Goal: Task Accomplishment & Management: Complete application form

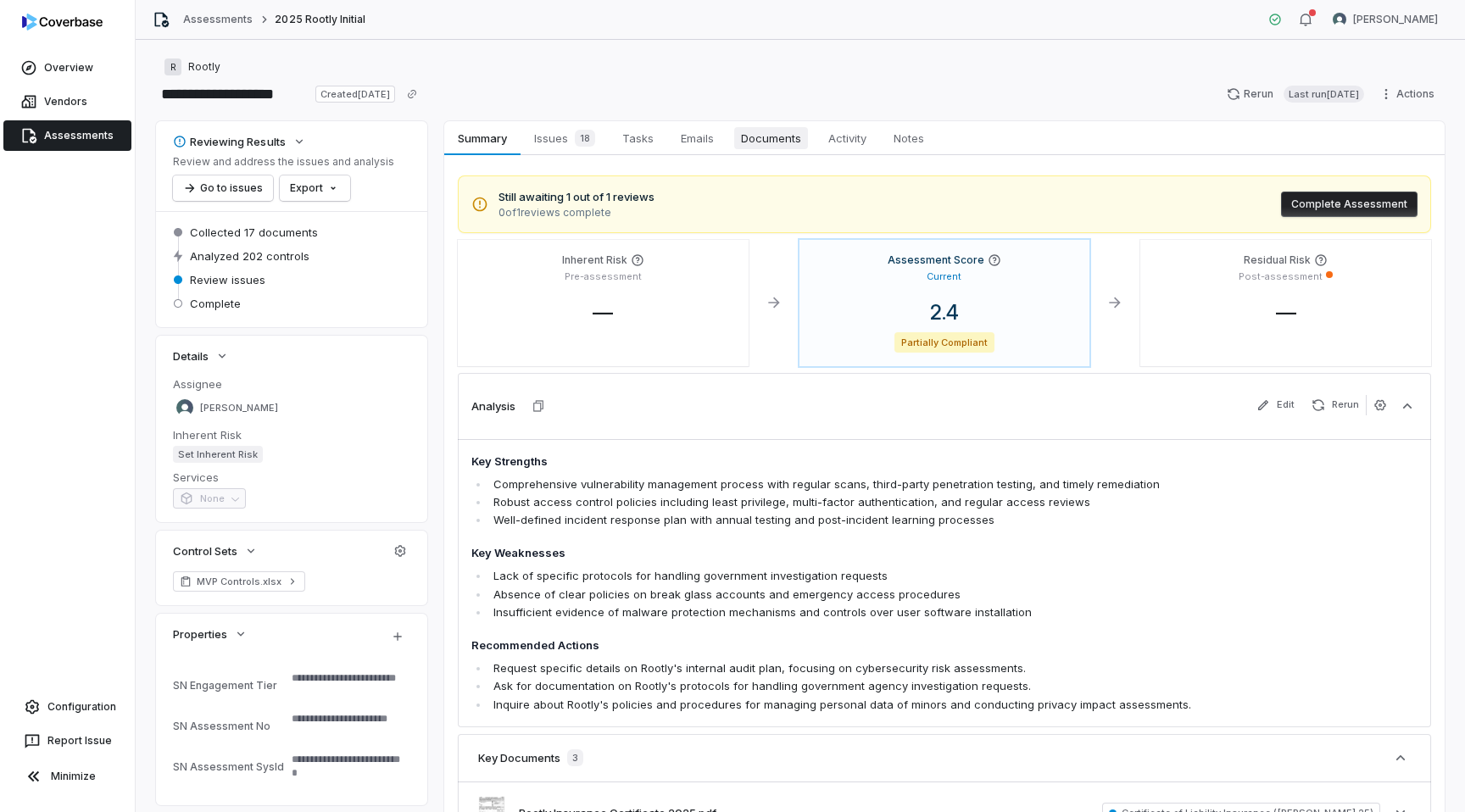
click at [757, 136] on span "Documents" at bounding box center [771, 138] width 74 height 22
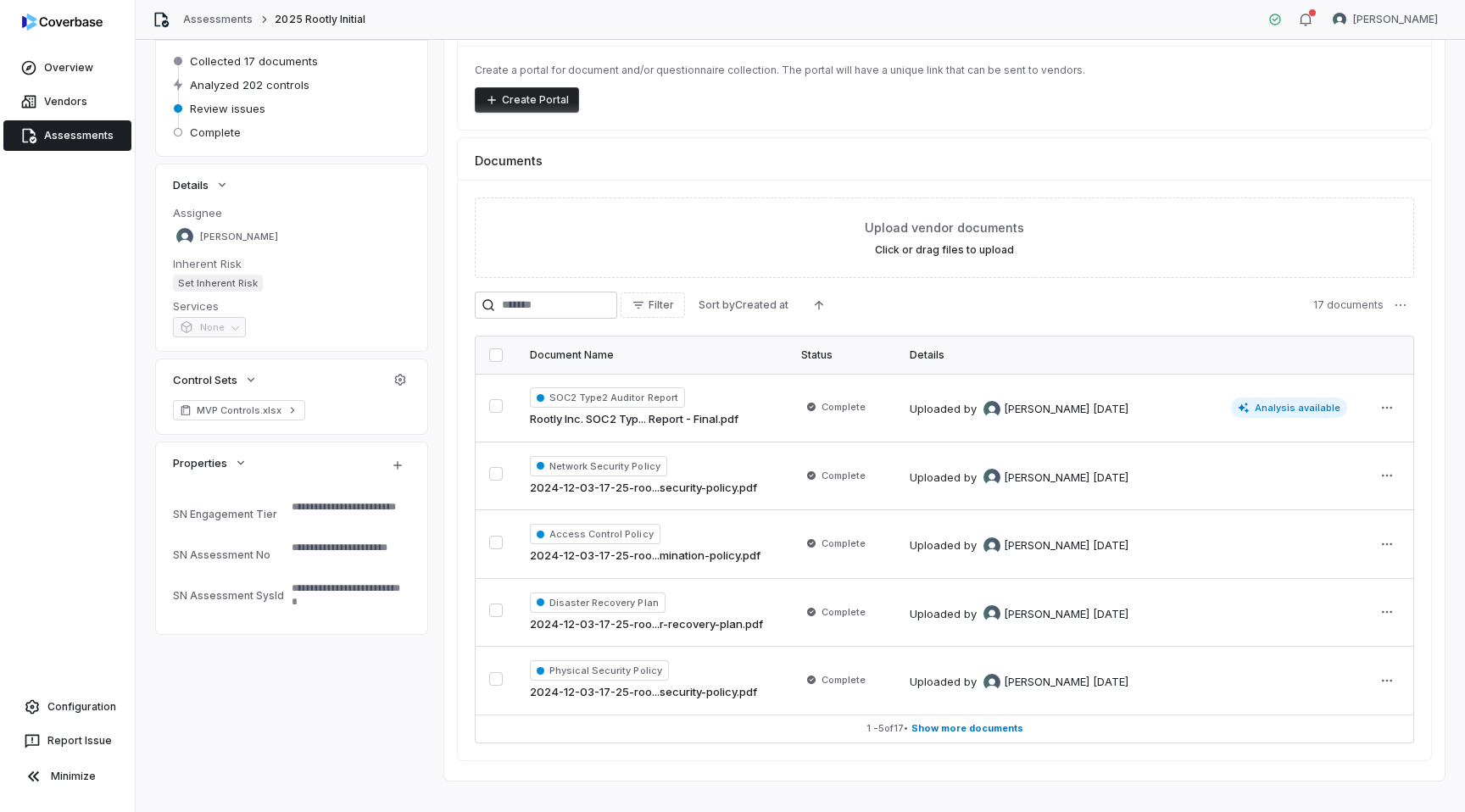
scroll to position [194, 0]
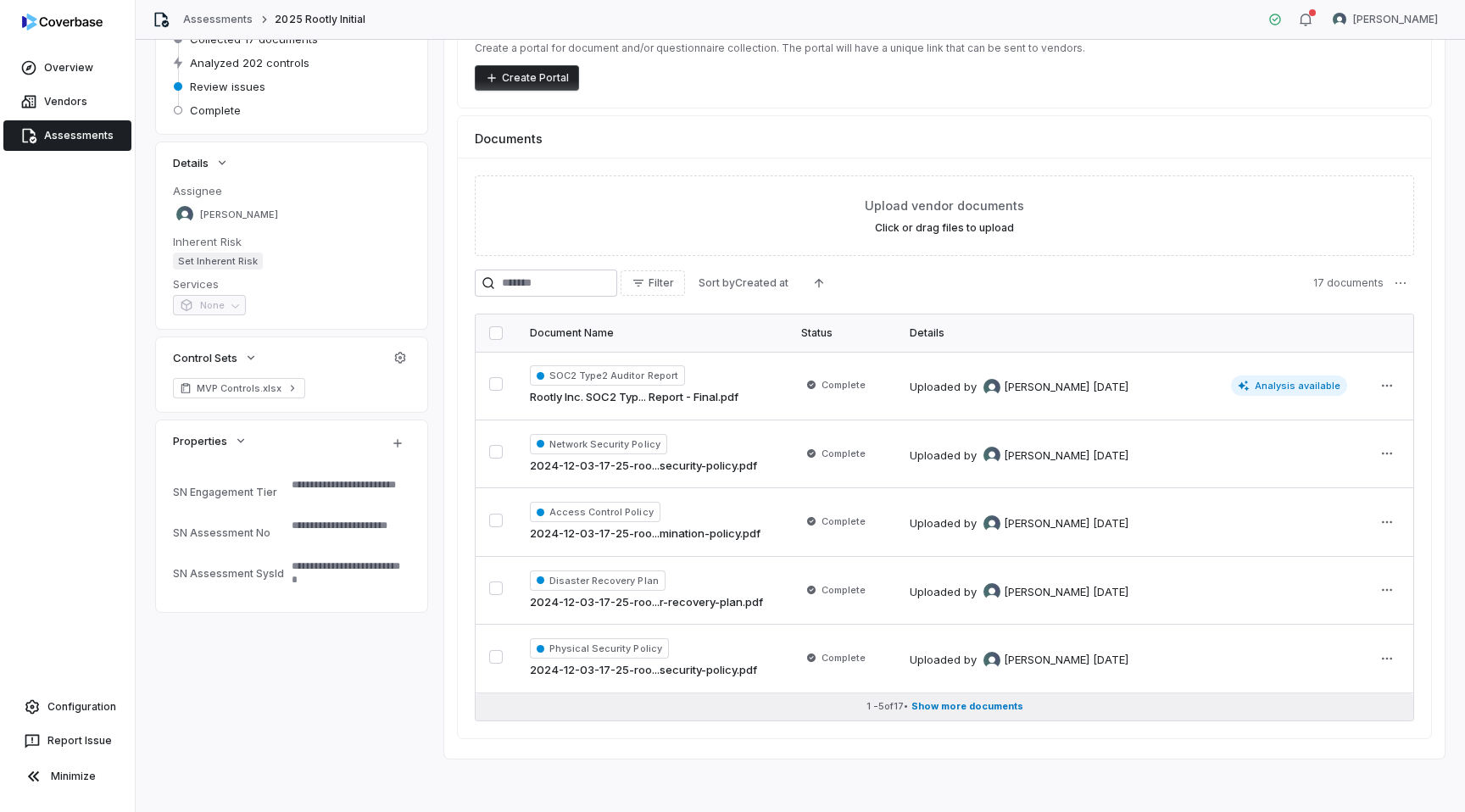
click at [973, 710] on span "Show more documents" at bounding box center [967, 706] width 112 height 13
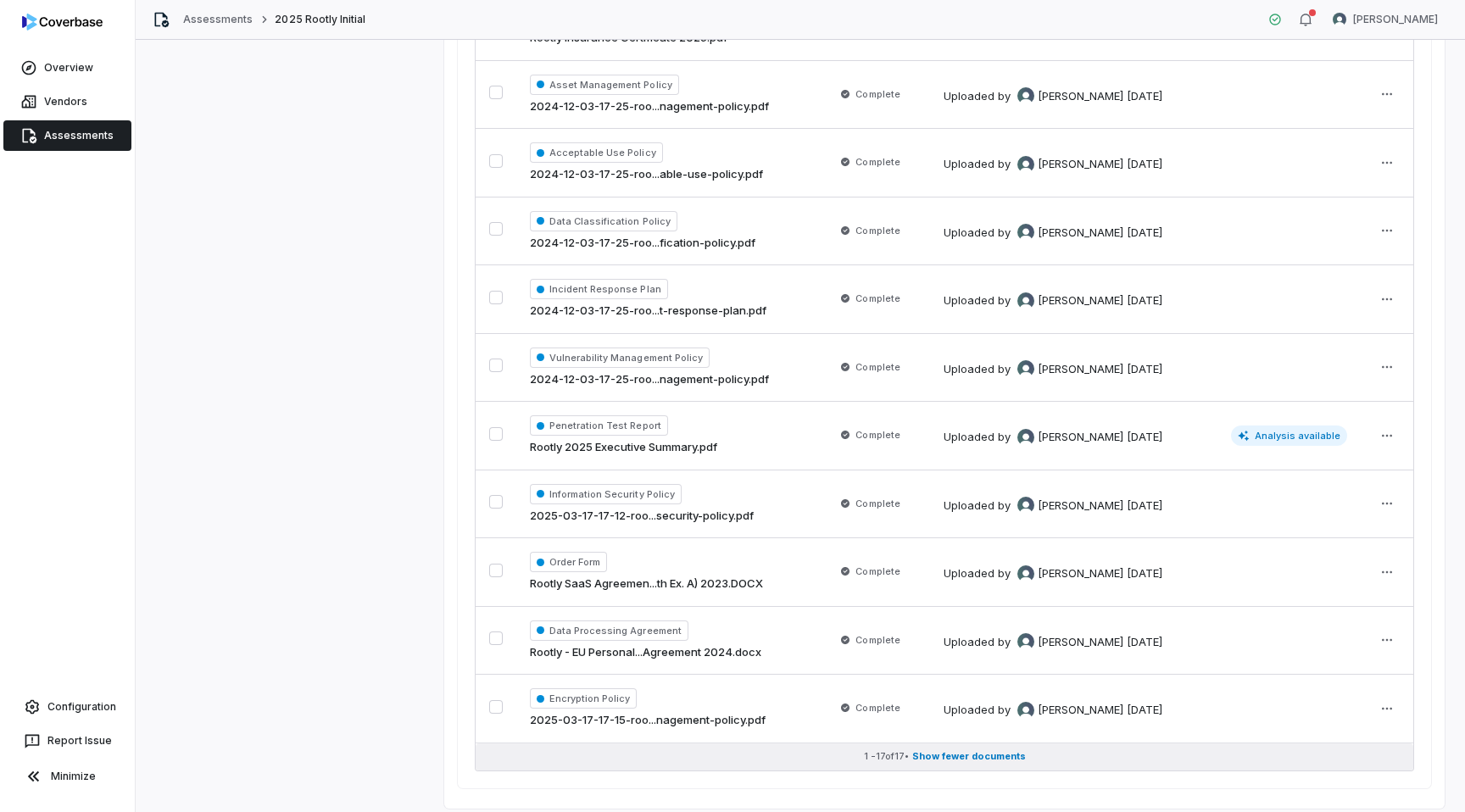
scroll to position [964, 0]
click at [764, 695] on div "Encryption Policy 2025-03-17-17-15-roo...nagement-policy.pdf" at bounding box center [669, 708] width 278 height 40
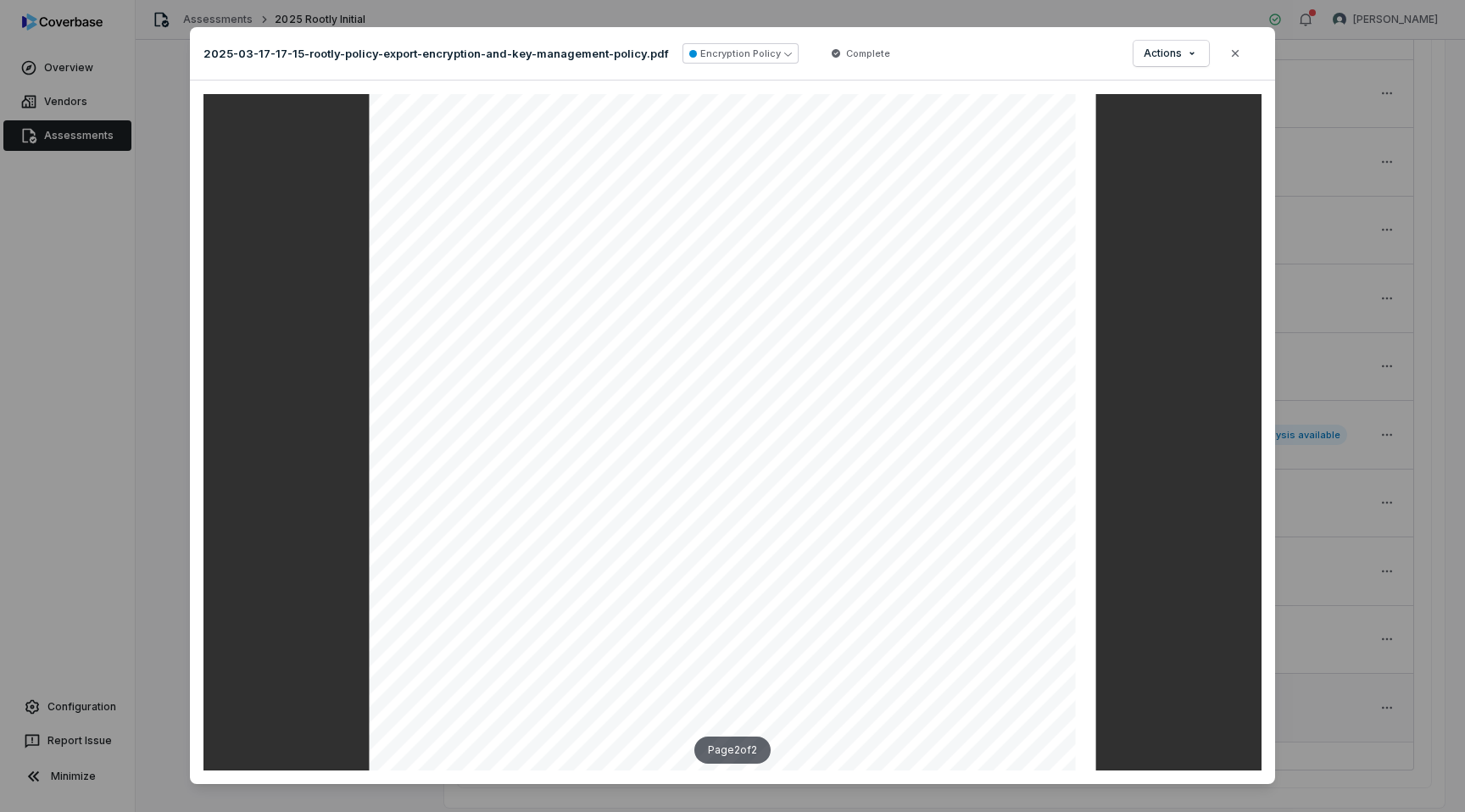
scroll to position [1296, 0]
click at [1242, 69] on button "Close" at bounding box center [1235, 53] width 36 height 36
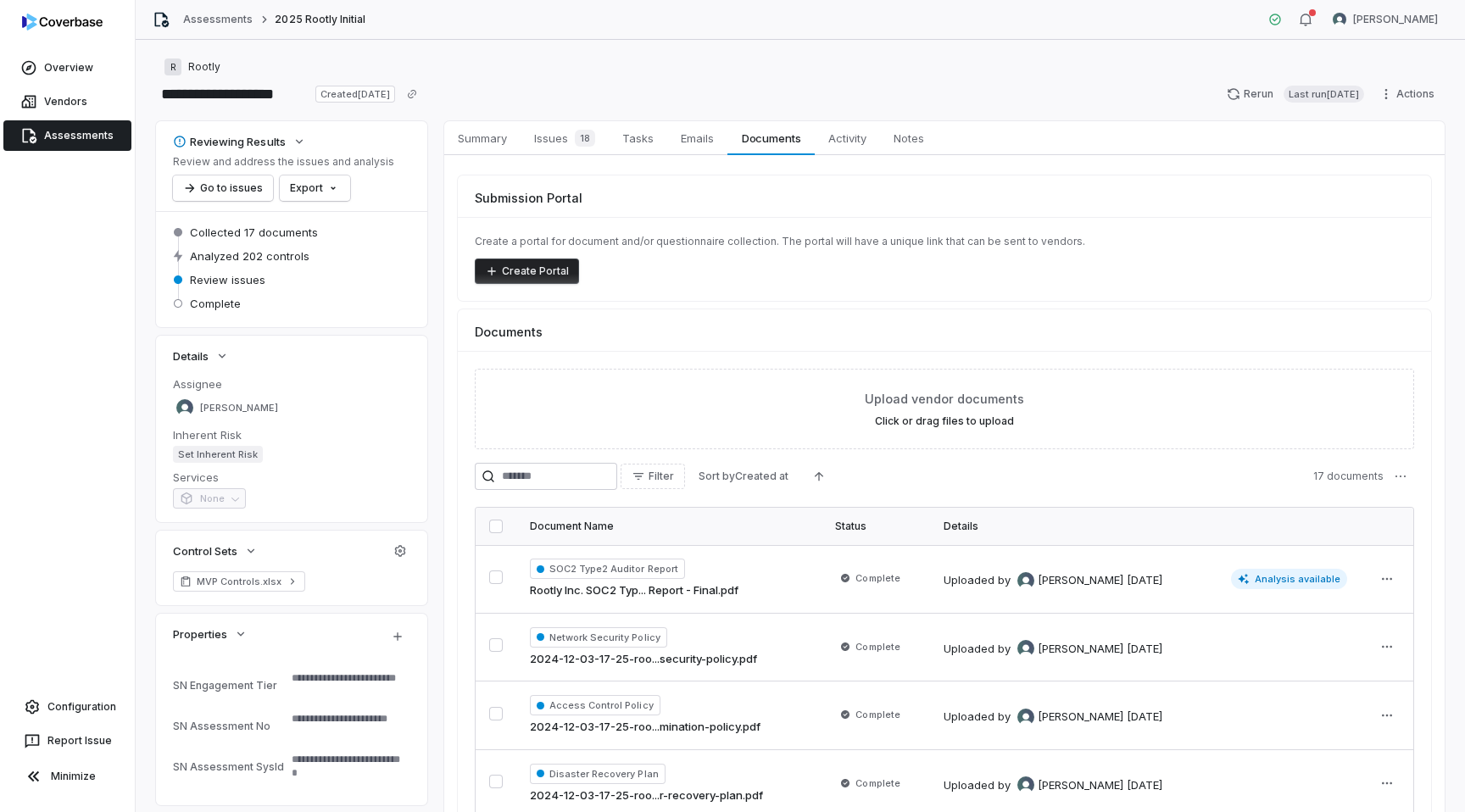
type textarea "*"
click at [59, 134] on link "Assessments" at bounding box center [67, 135] width 128 height 31
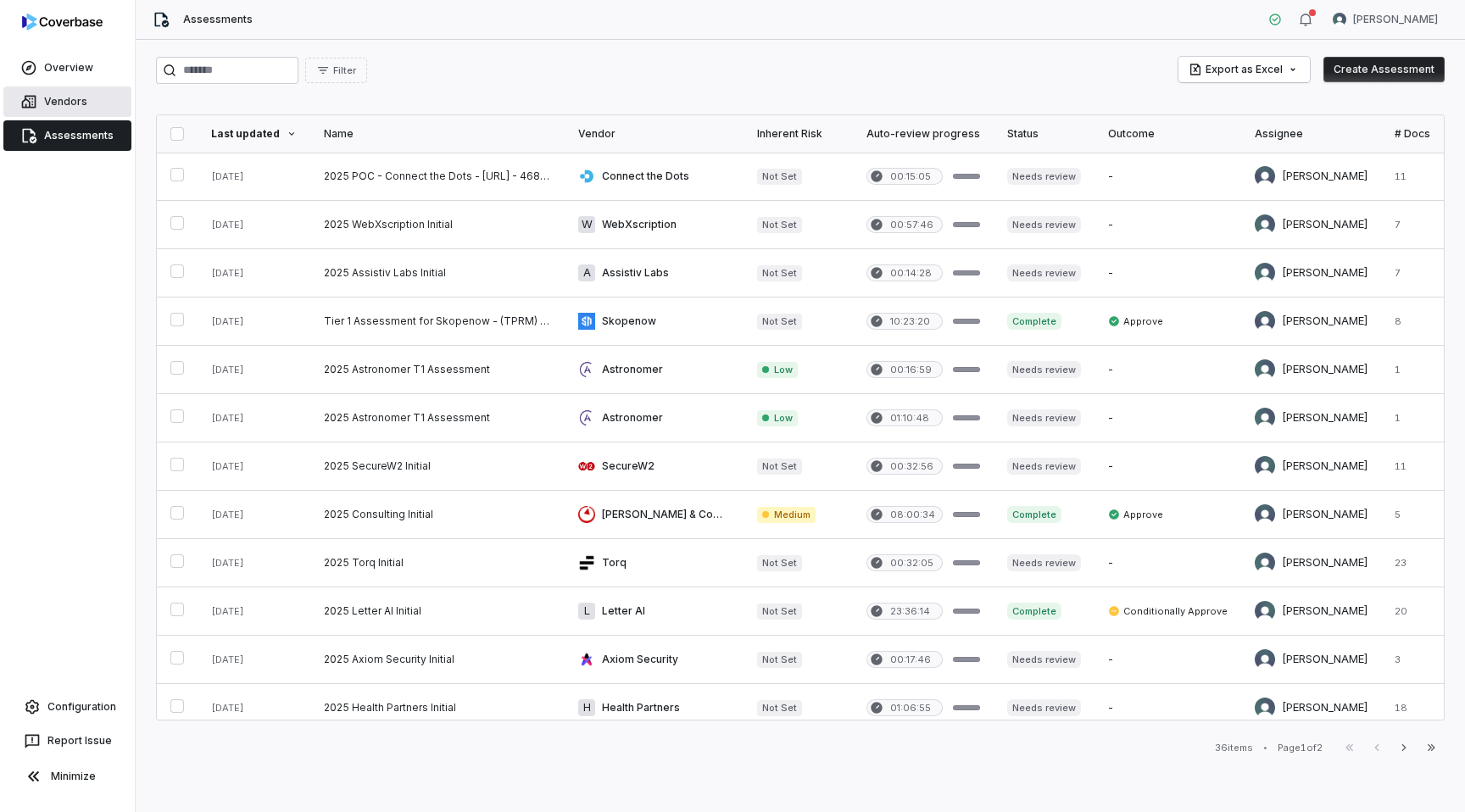
click at [75, 103] on link "Vendors" at bounding box center [67, 102] width 128 height 31
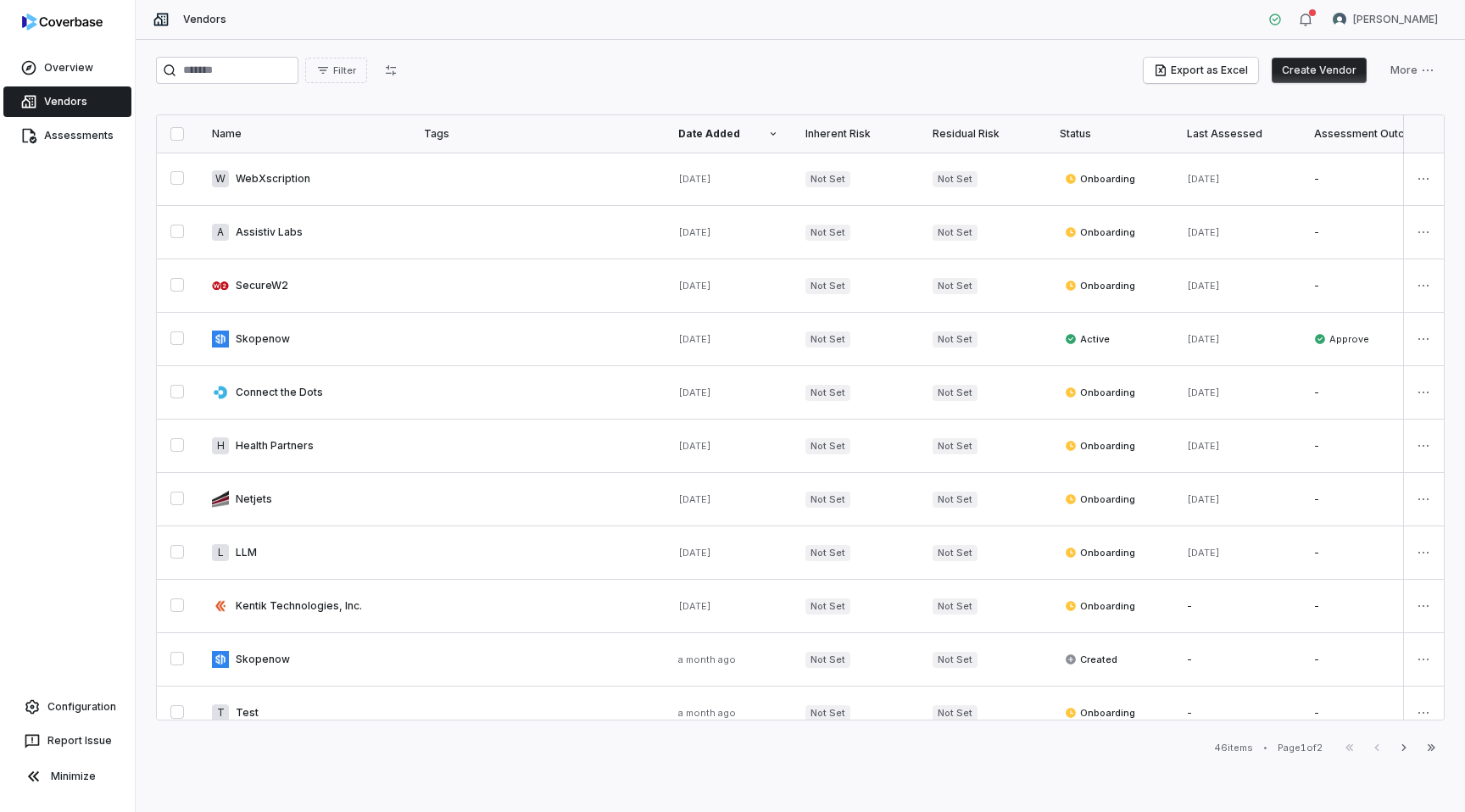
click at [1306, 63] on button "Create Vendor" at bounding box center [1320, 70] width 95 height 25
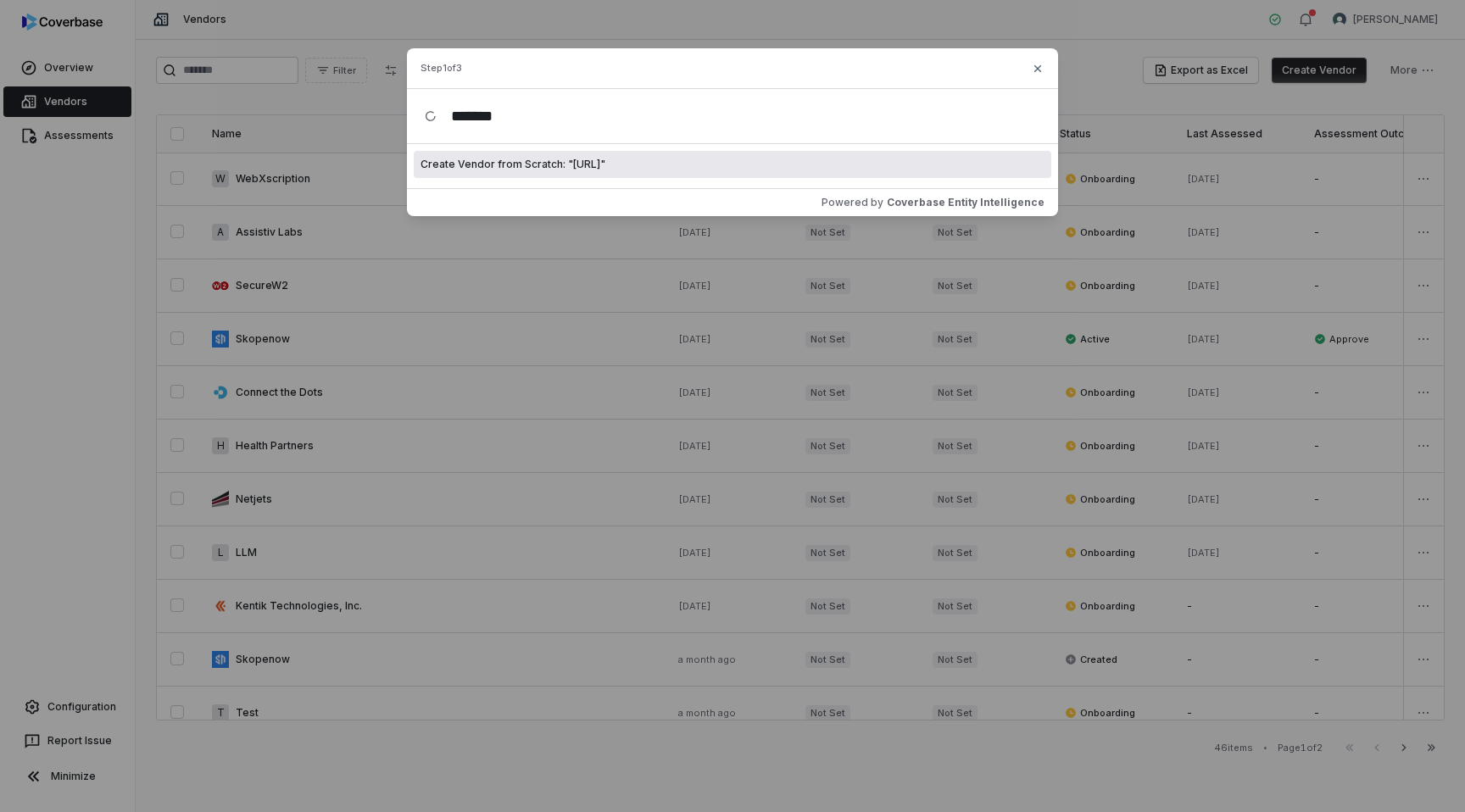
type input "*******"
click at [554, 166] on span "Create Vendor from Scratch: " [URL] "" at bounding box center [513, 164] width 185 height 13
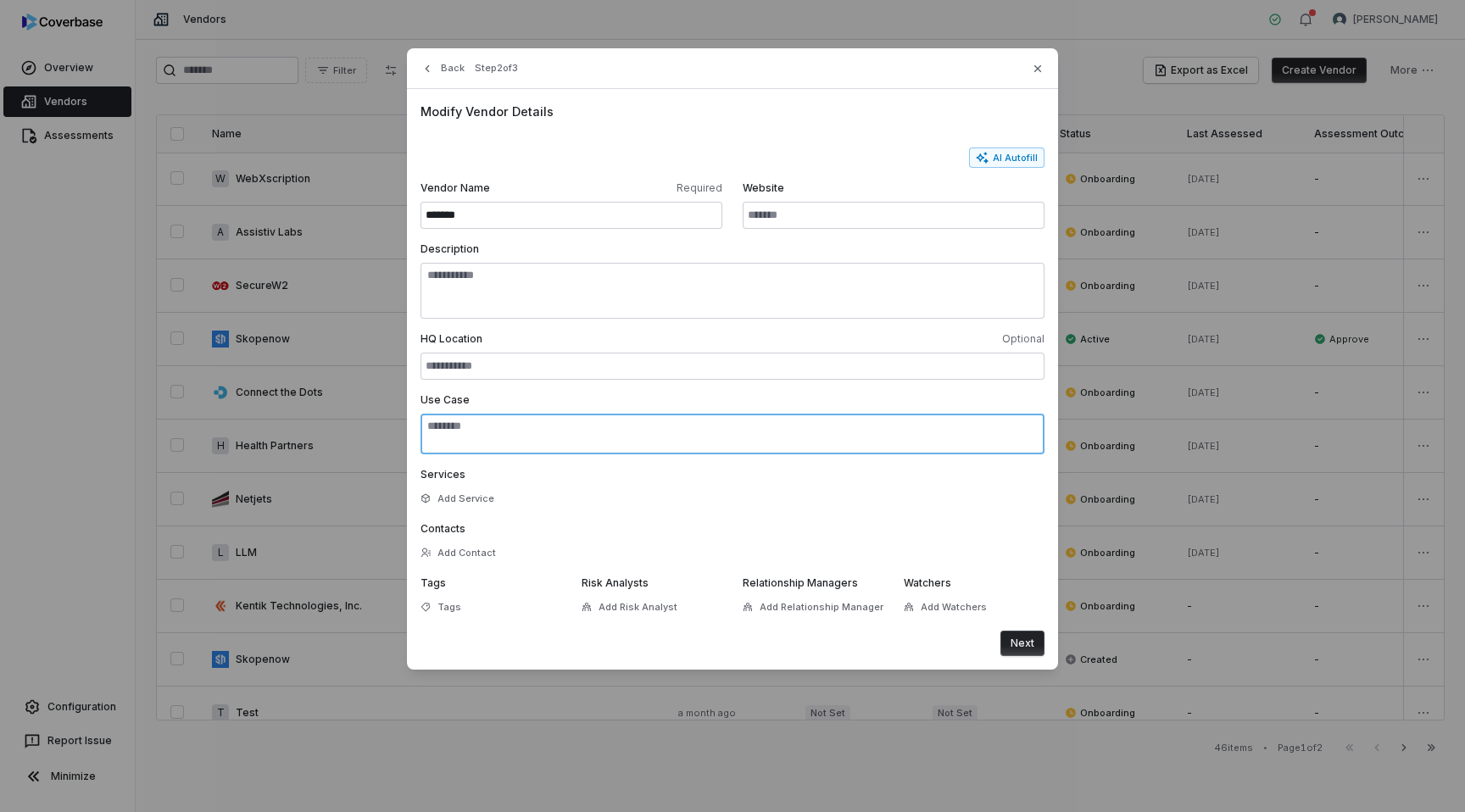
click at [647, 425] on textarea "Use Case" at bounding box center [732, 434] width 624 height 40
paste textarea "**********"
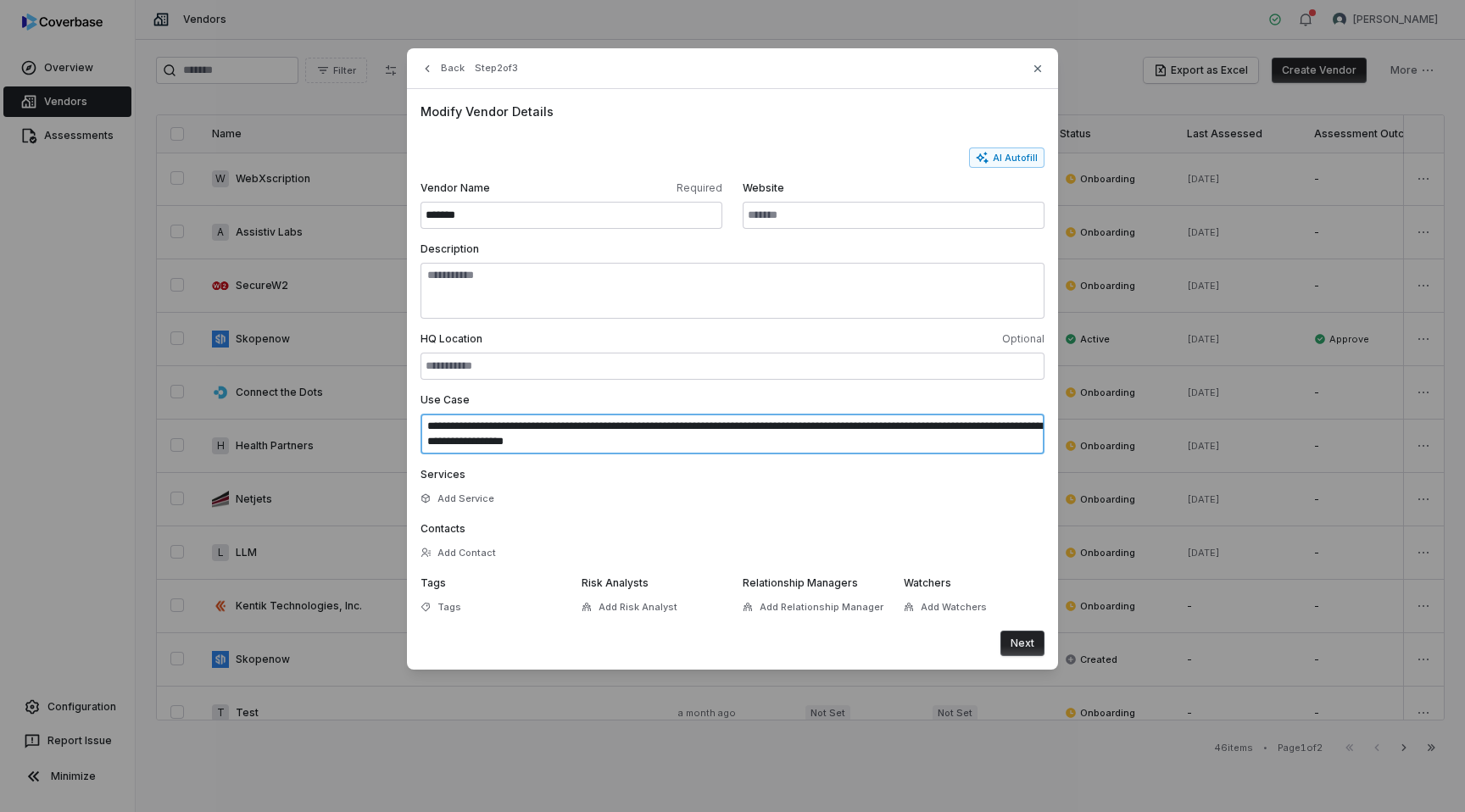
type textarea "**********"
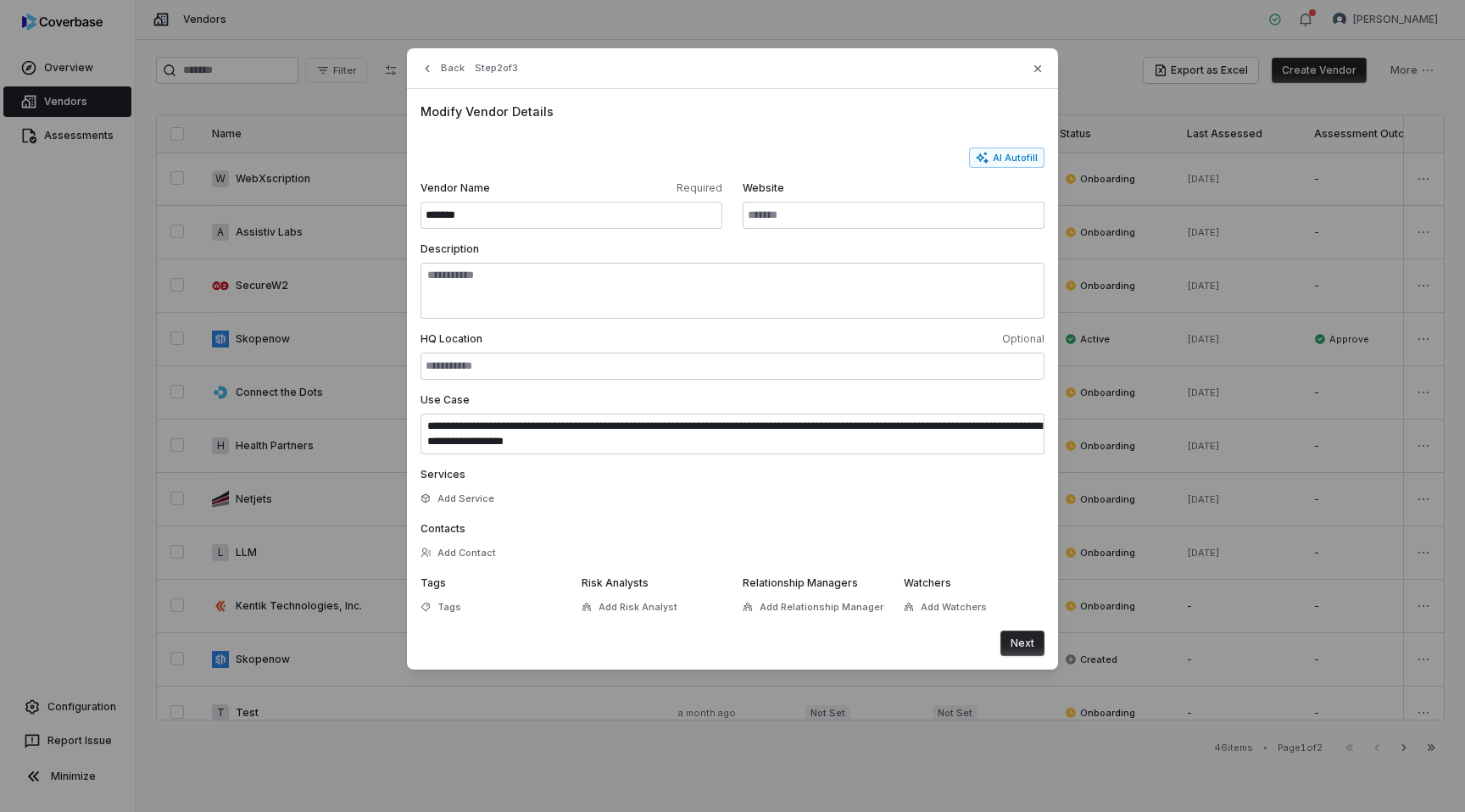
click at [1020, 644] on button "Next" at bounding box center [1023, 643] width 44 height 25
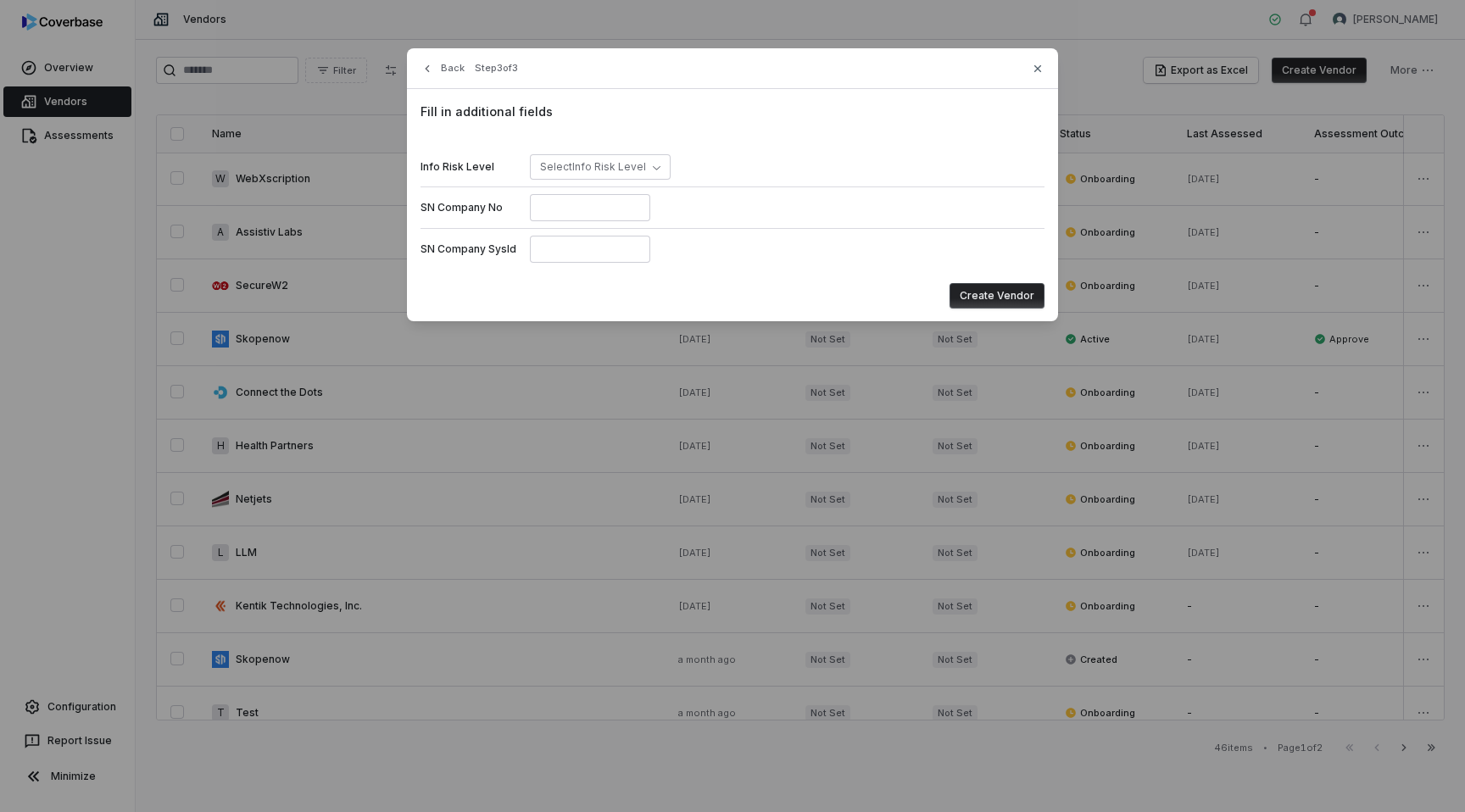
click at [974, 298] on button "Create Vendor" at bounding box center [997, 295] width 95 height 25
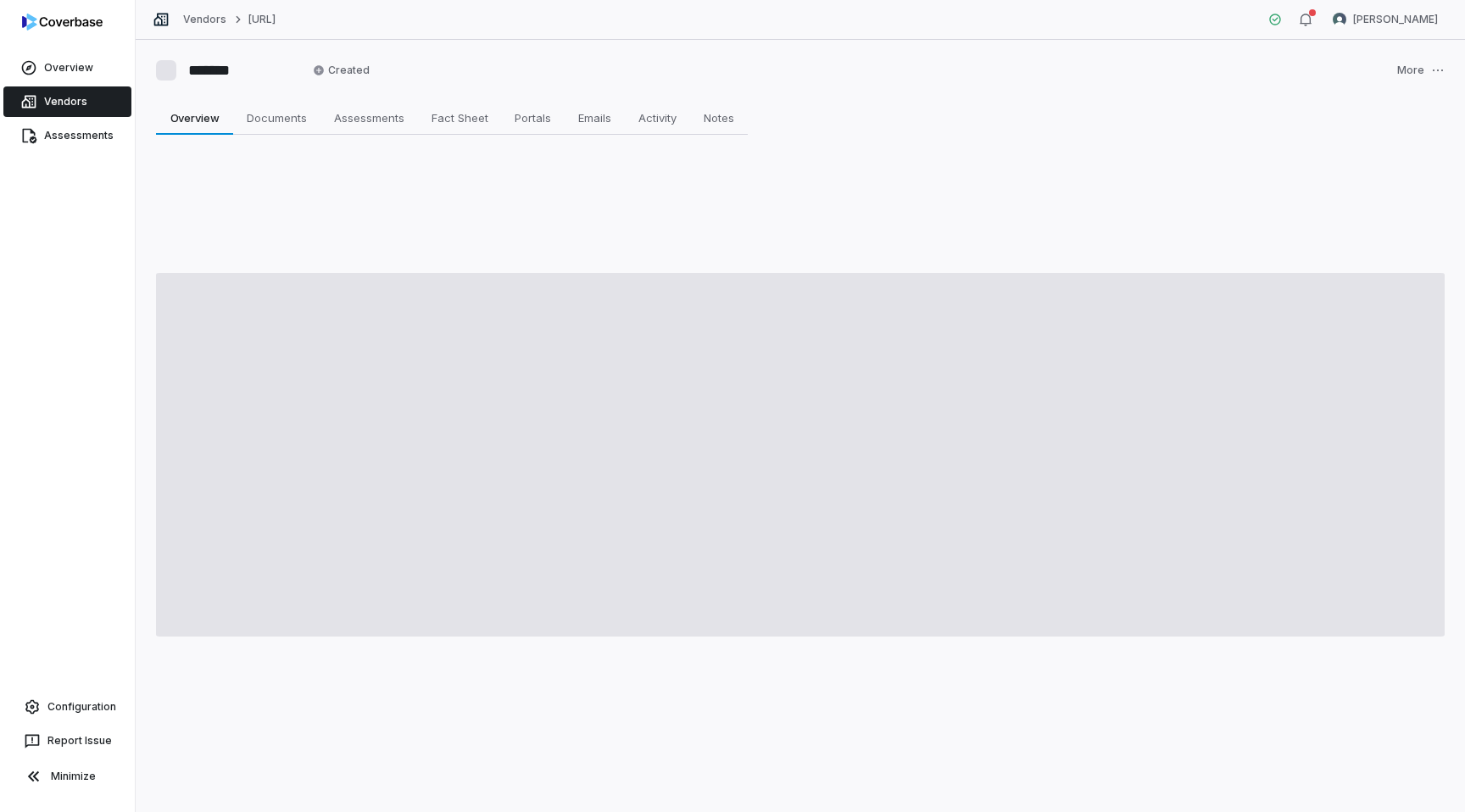
type textarea "*"
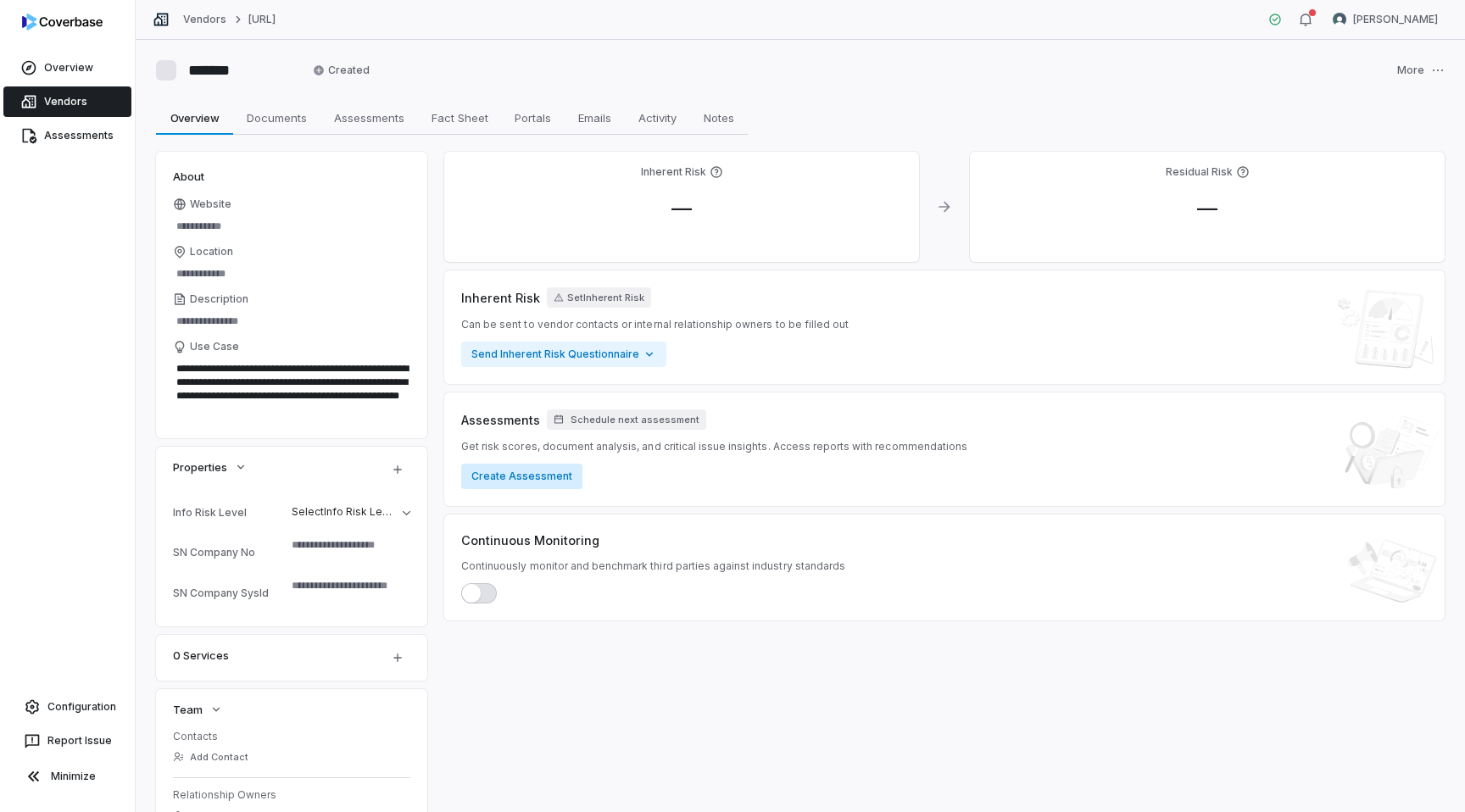
click at [545, 480] on button "Create Assessment" at bounding box center [522, 476] width 121 height 25
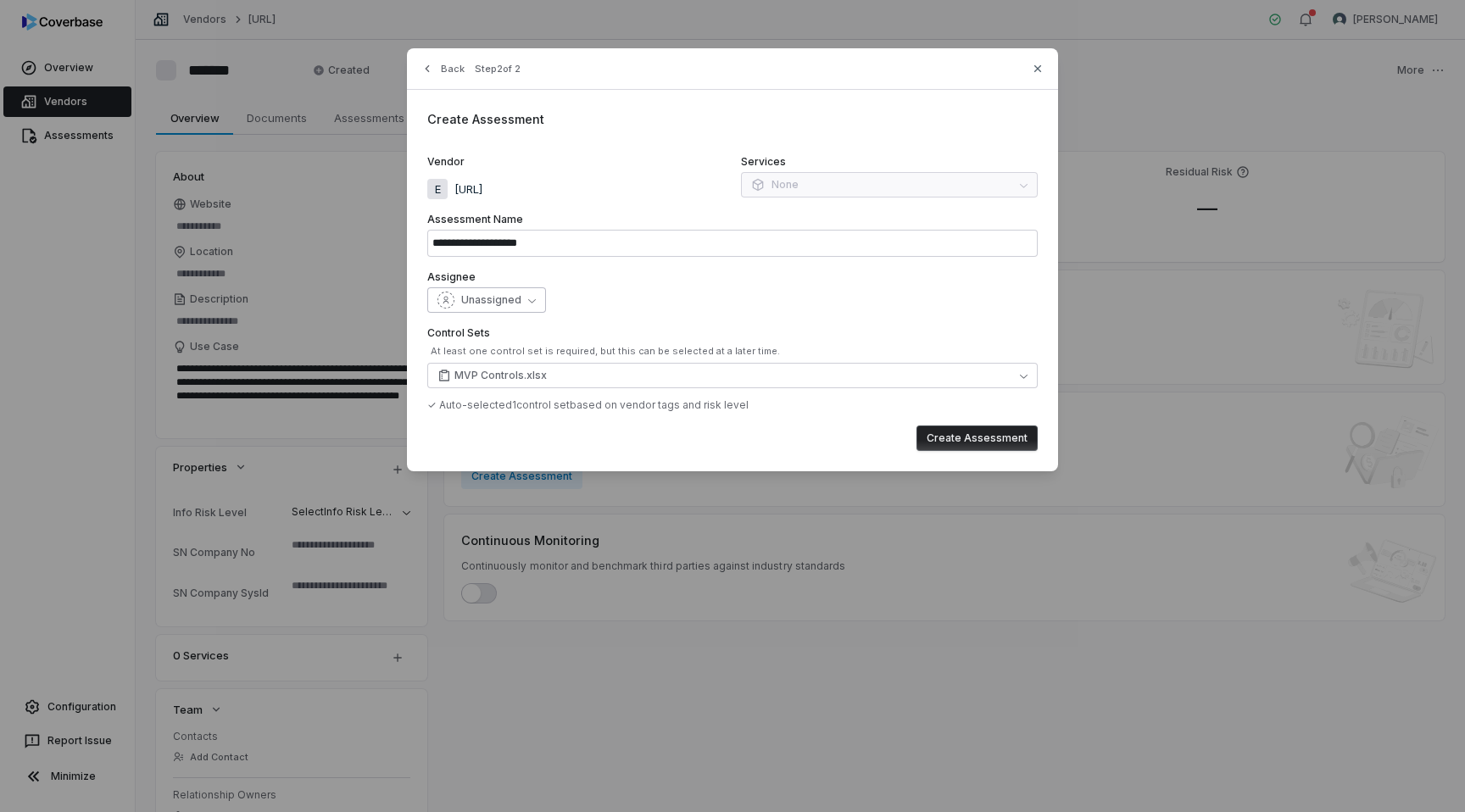
click at [504, 303] on span "Unassigned" at bounding box center [492, 300] width 60 height 13
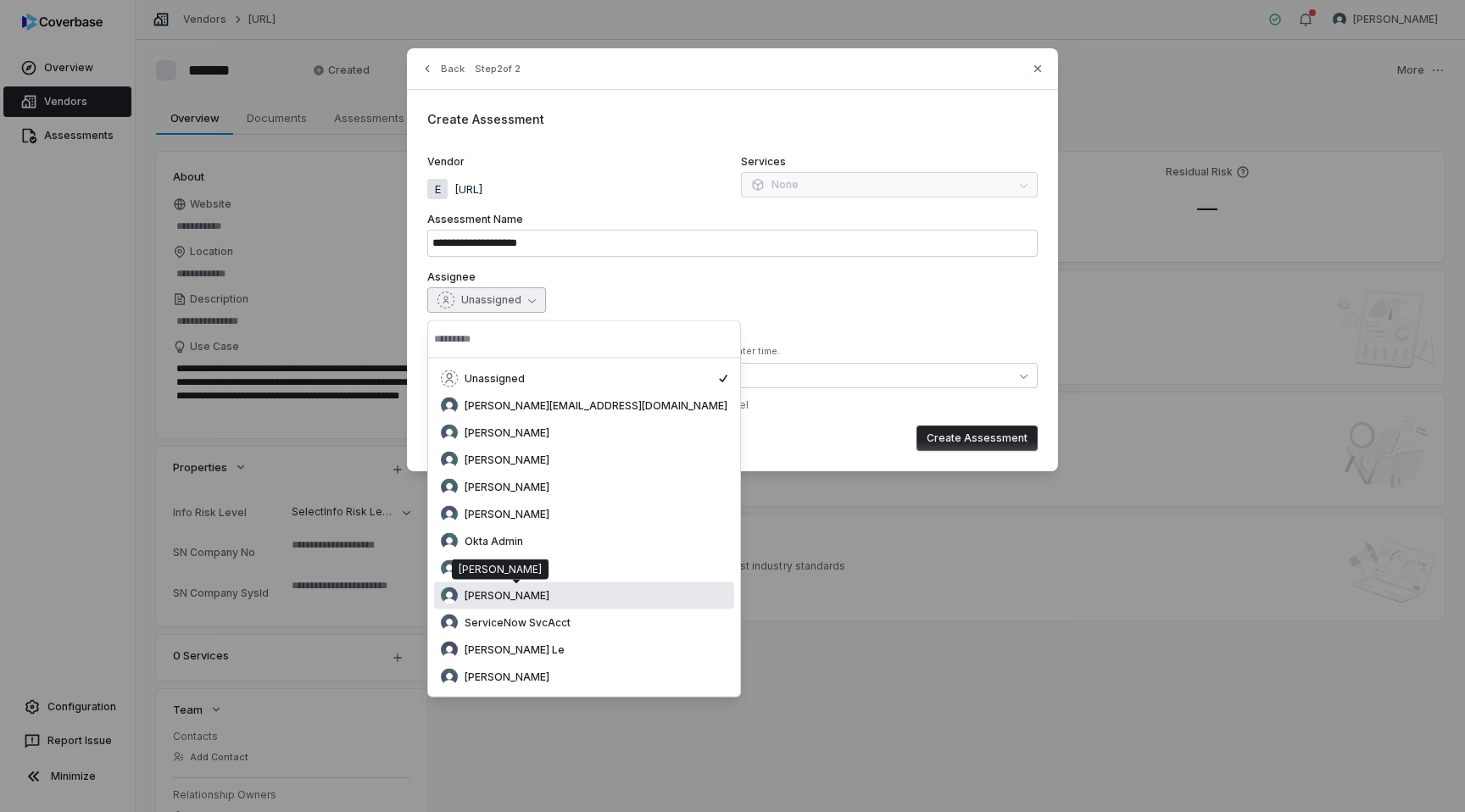
click at [541, 594] on span "[PERSON_NAME]" at bounding box center [506, 596] width 85 height 13
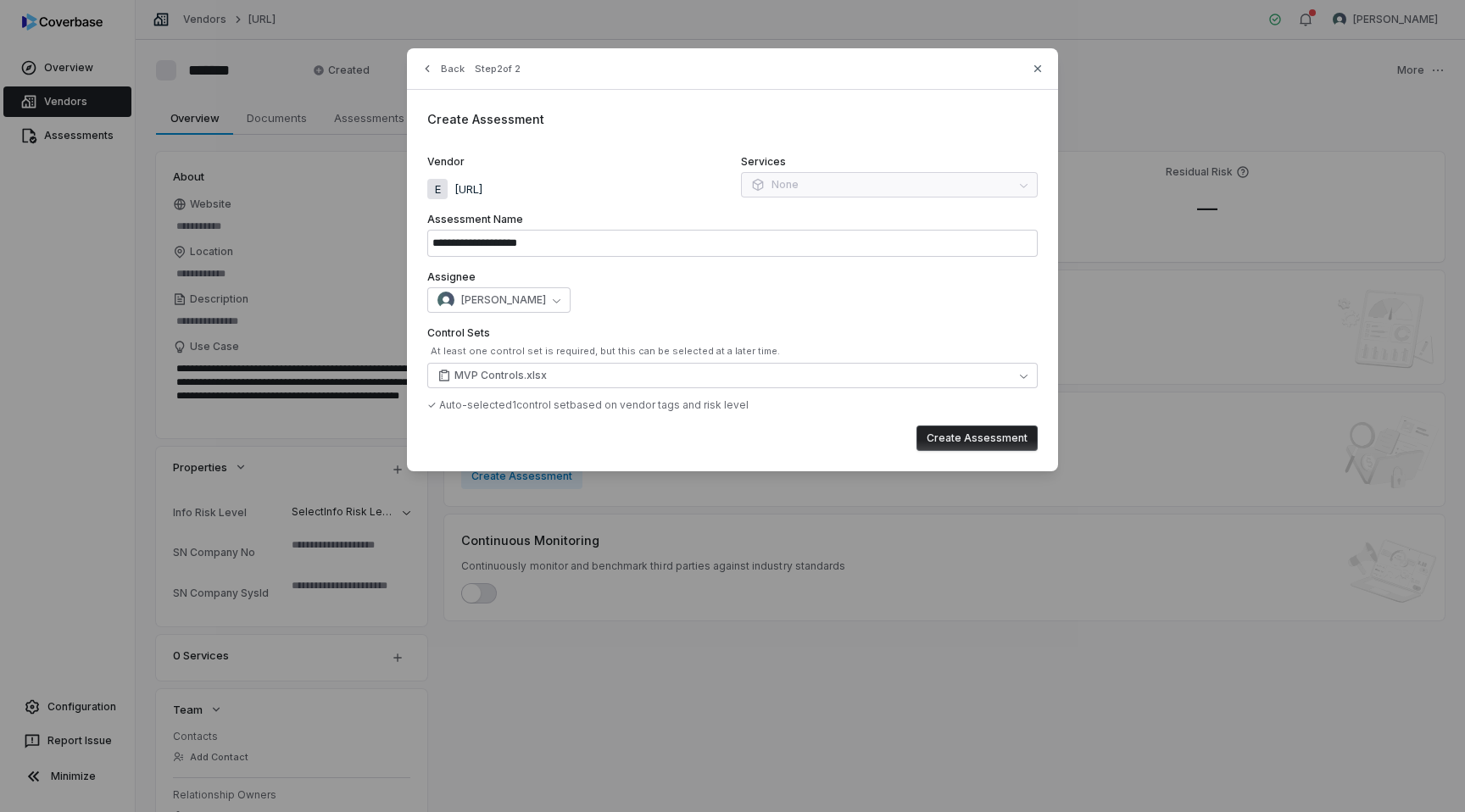
click at [1016, 435] on button "Create Assessment" at bounding box center [977, 438] width 121 height 25
type input "**********"
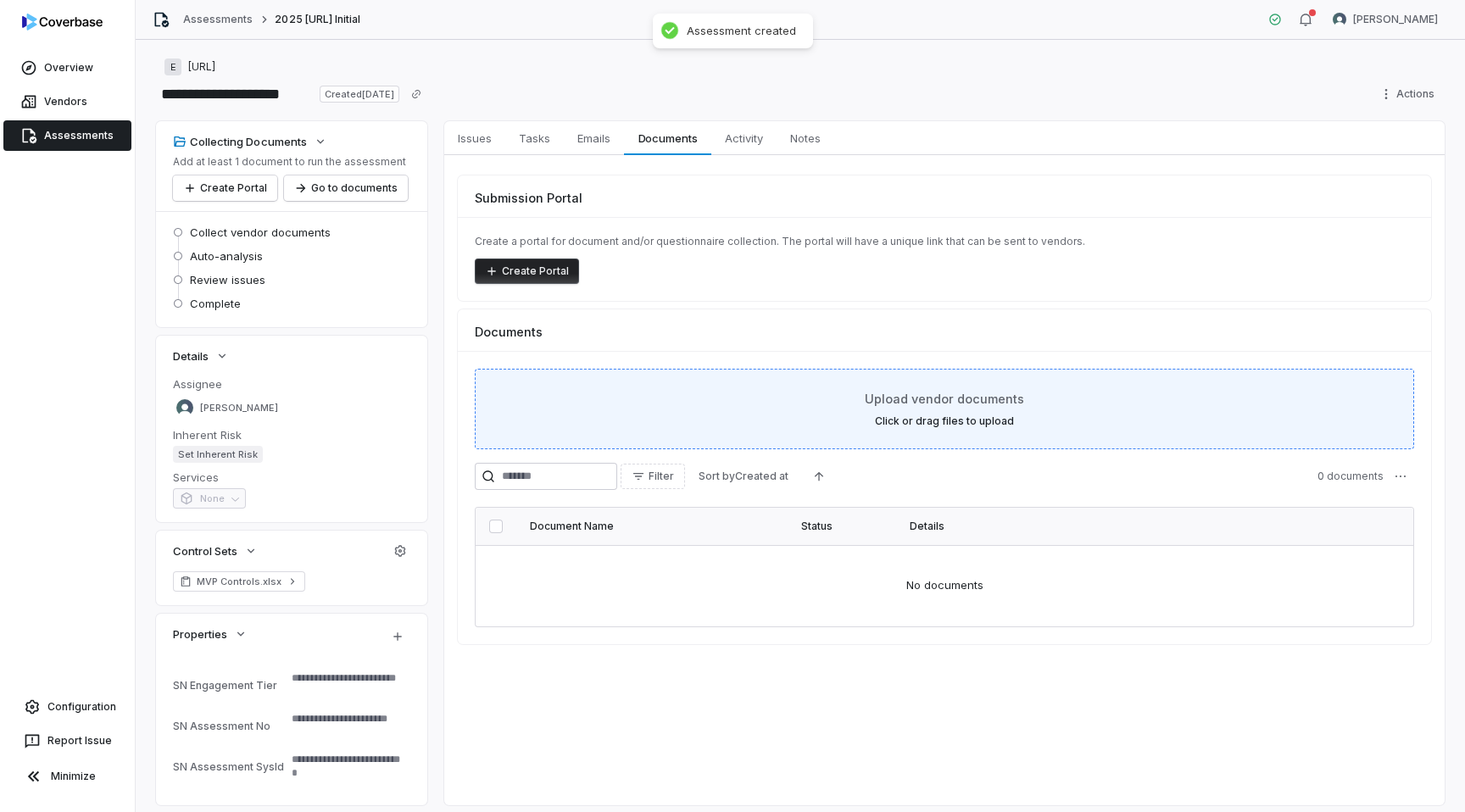
click at [895, 417] on label "Click or drag files to upload" at bounding box center [945, 420] width 139 height 13
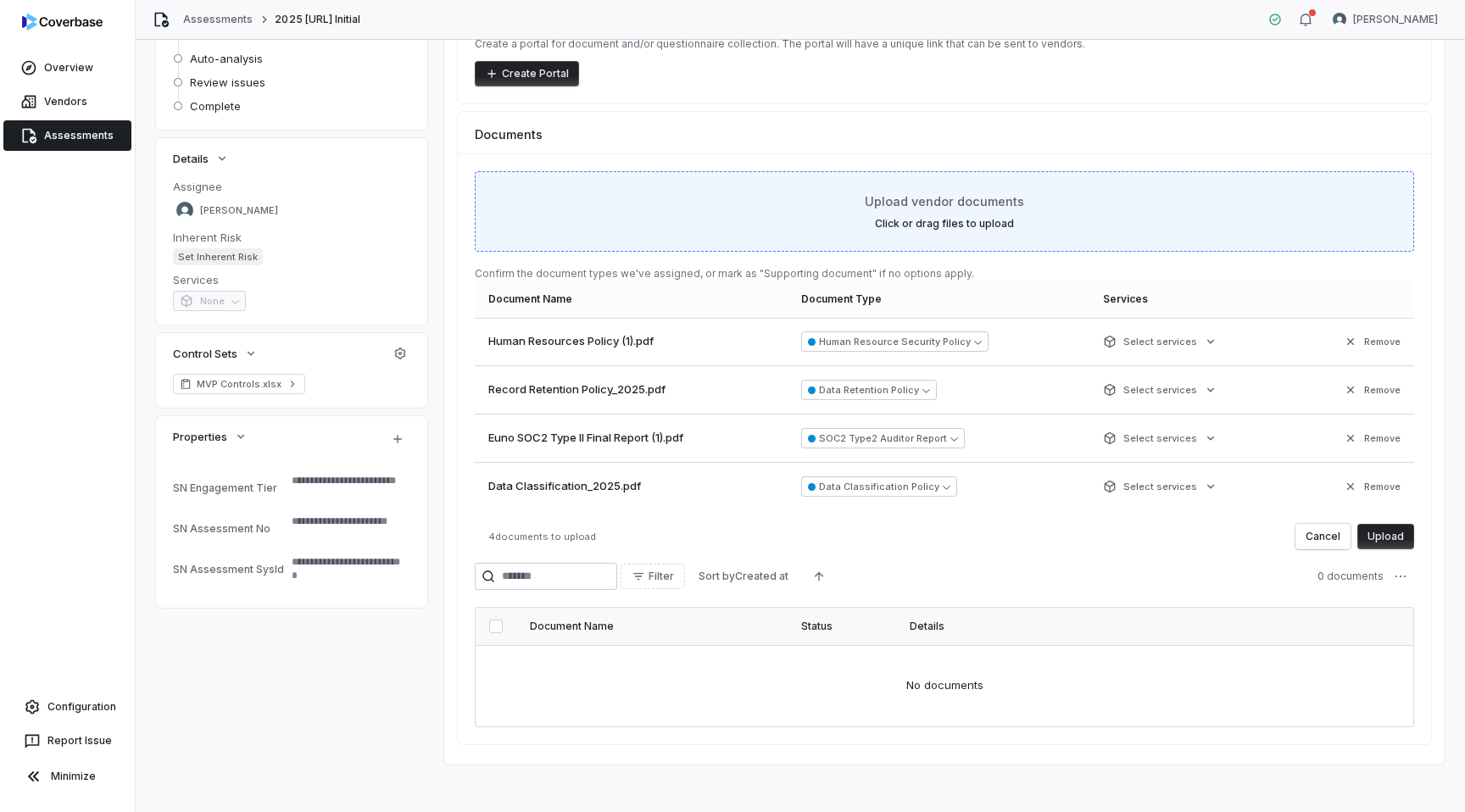
scroll to position [204, 0]
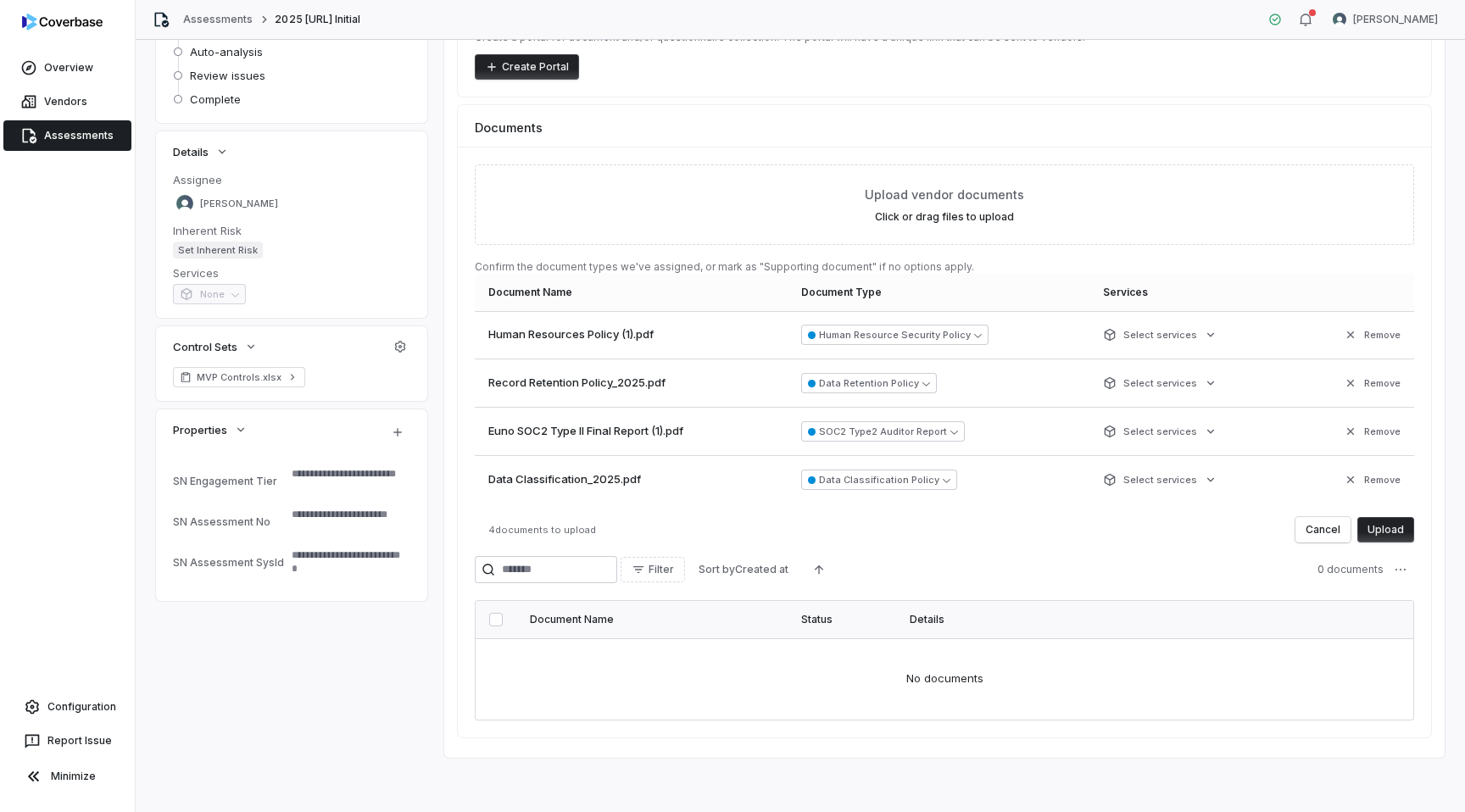
click at [1401, 534] on button "Upload" at bounding box center [1386, 529] width 57 height 25
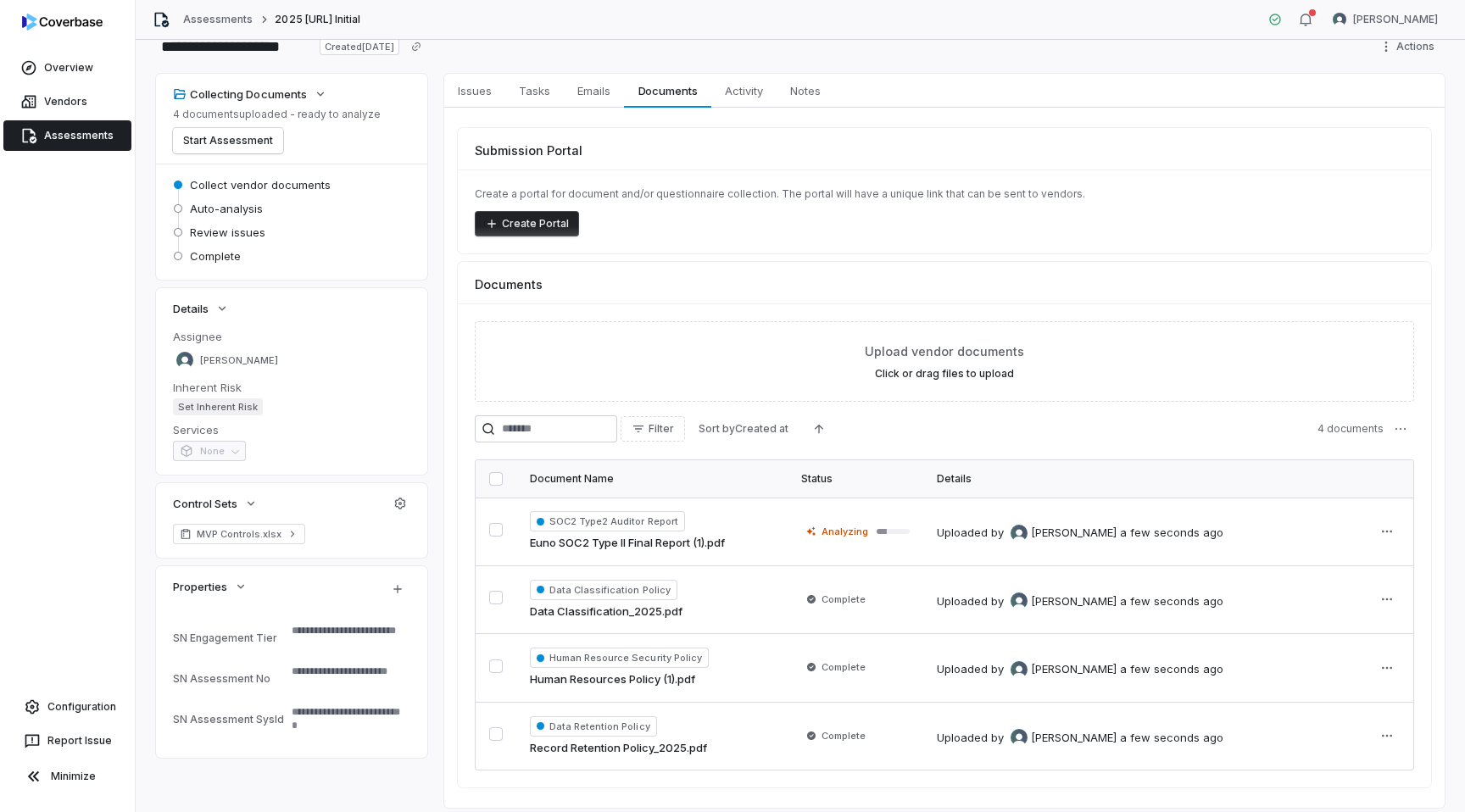
scroll to position [97, 0]
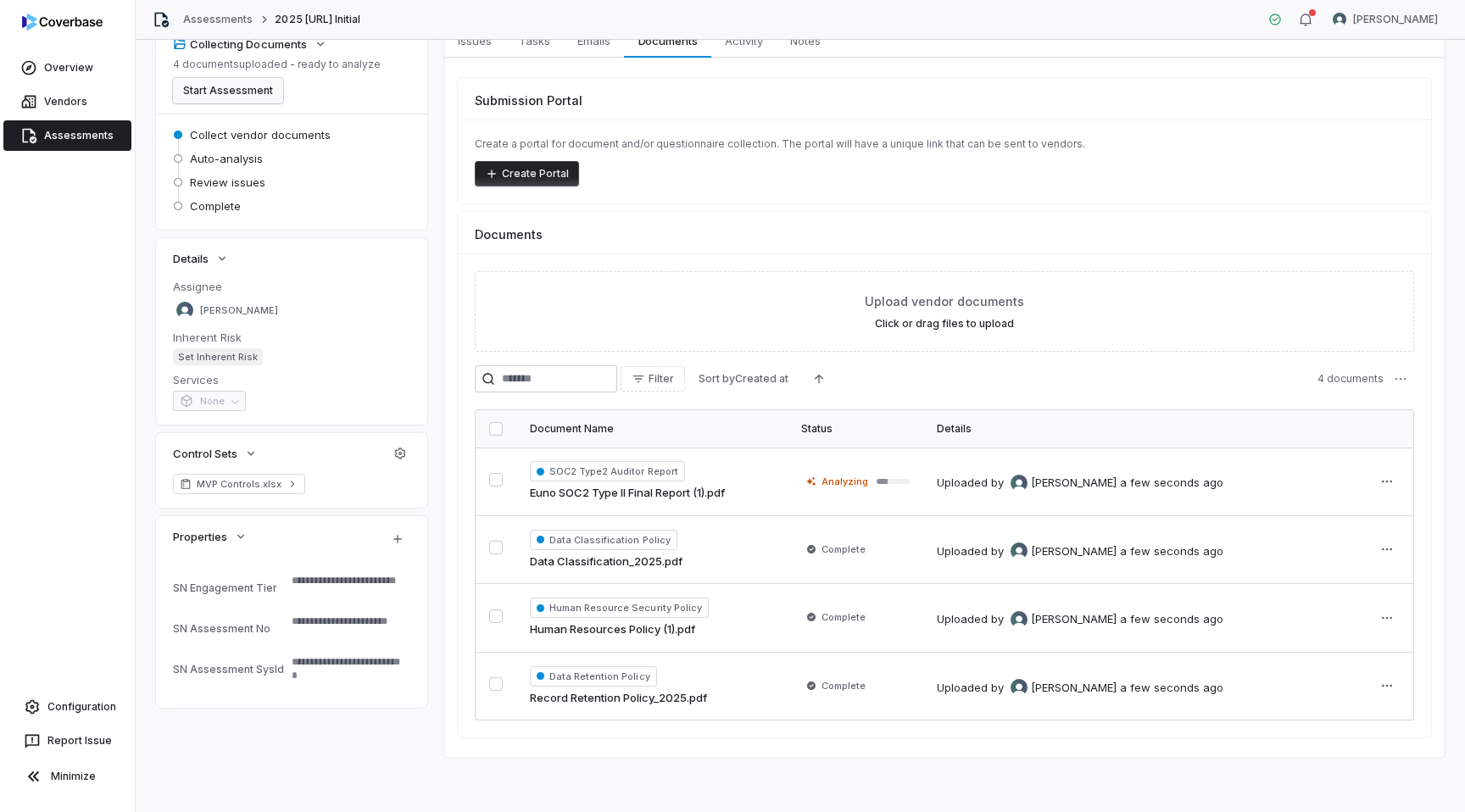
click at [257, 91] on button "Start Assessment" at bounding box center [228, 90] width 110 height 25
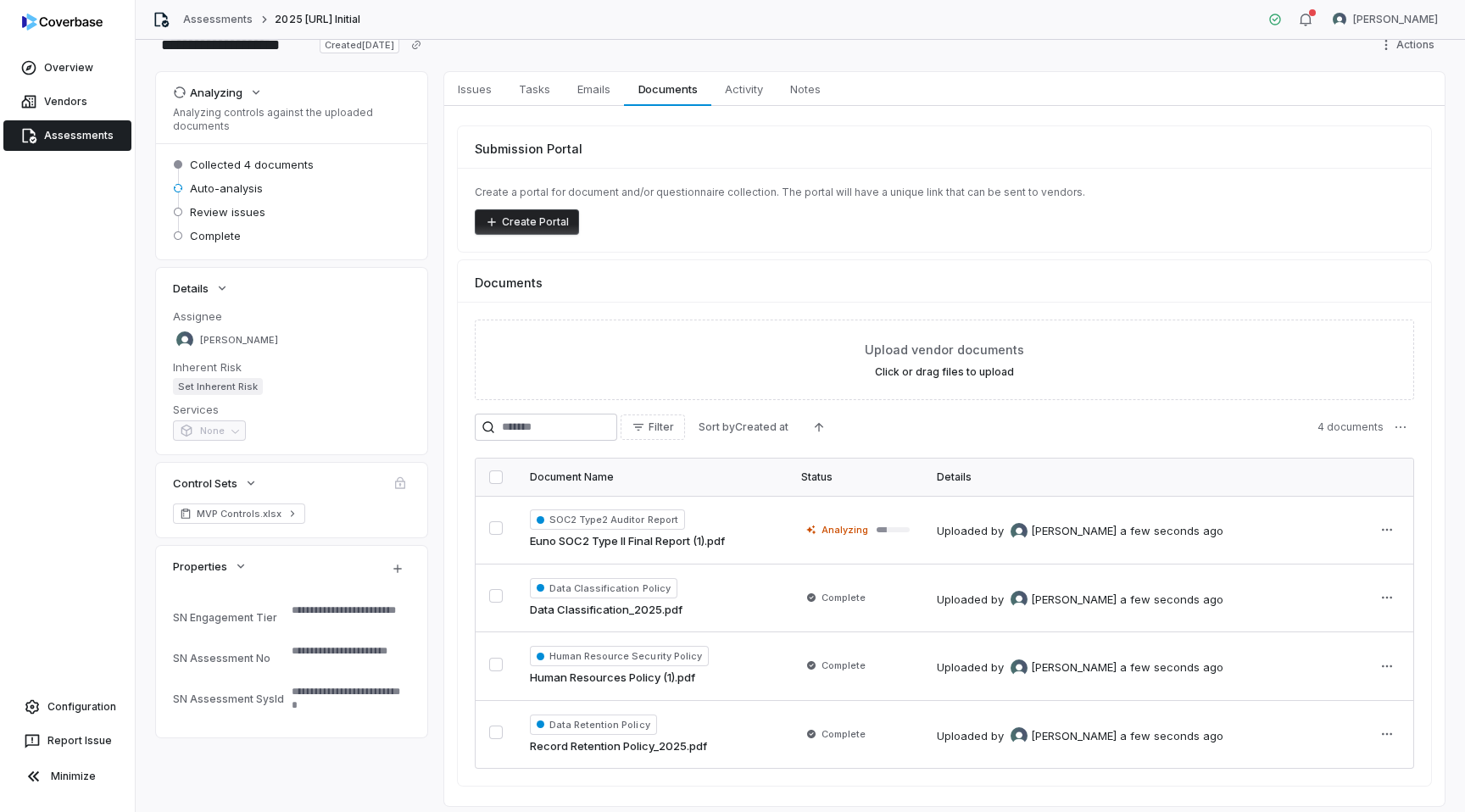
scroll to position [10, 0]
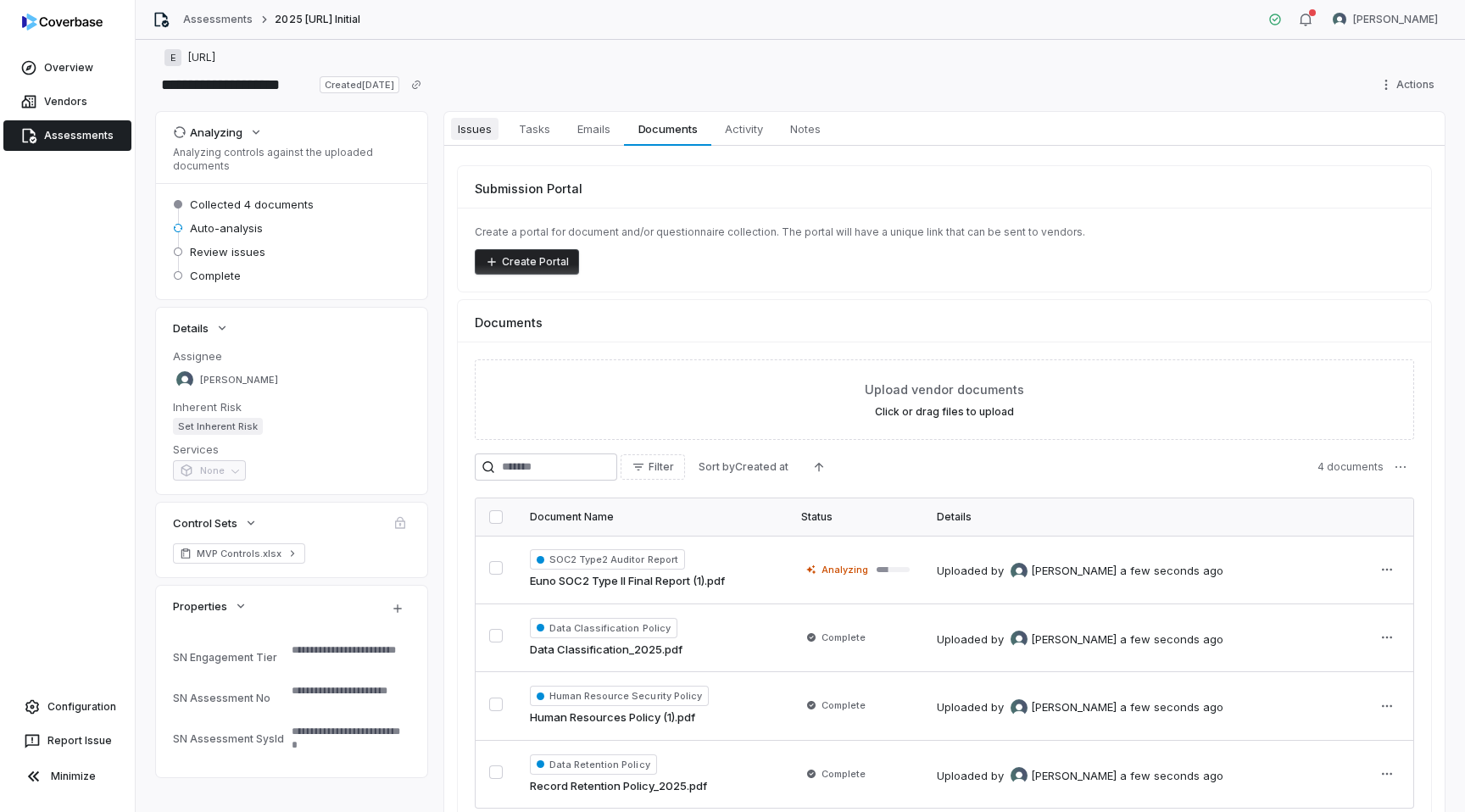
click at [458, 128] on span "Issues" at bounding box center [475, 129] width 47 height 22
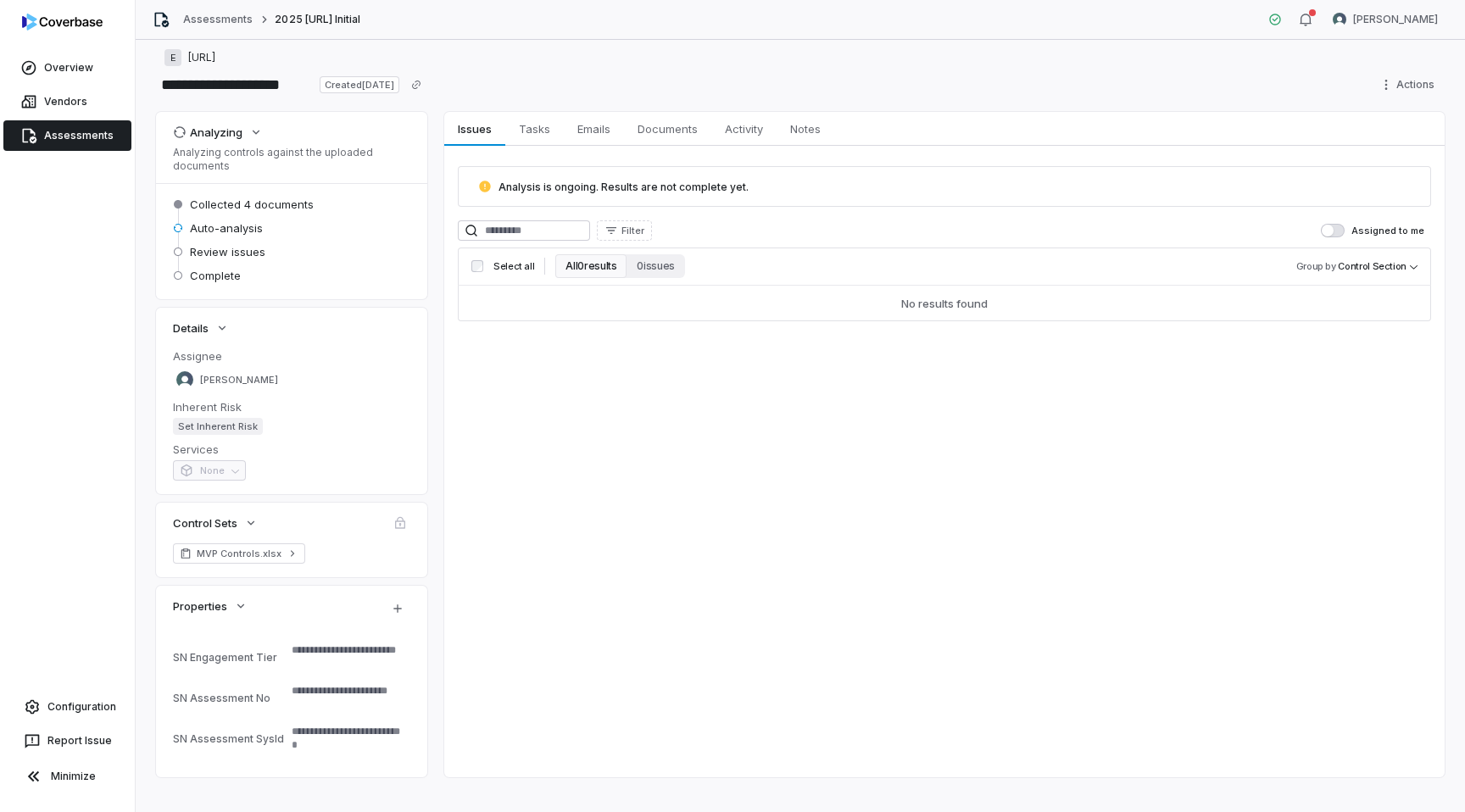
type textarea "*"
